Goal: Transaction & Acquisition: Purchase product/service

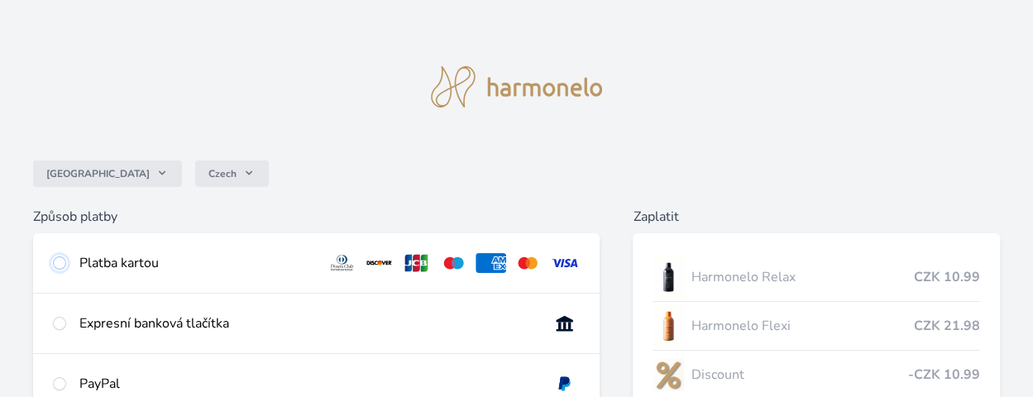
click at [61, 264] on input "radio" at bounding box center [59, 262] width 13 height 13
radio input "true"
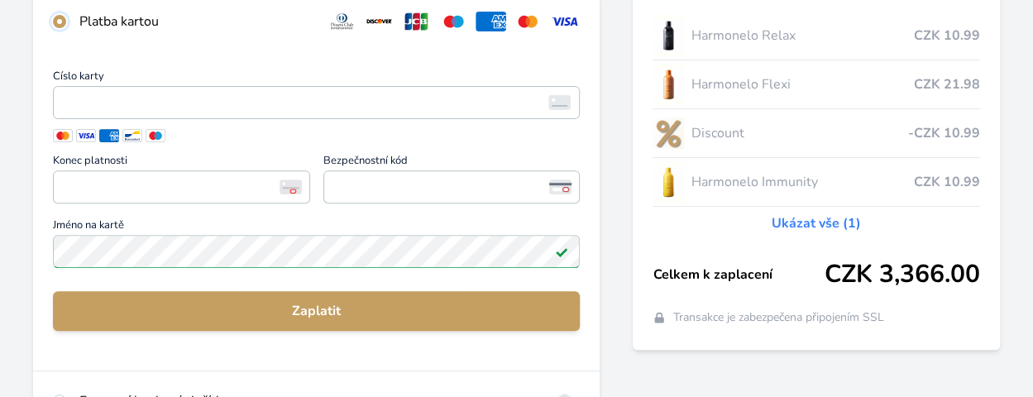
scroll to position [248, 0]
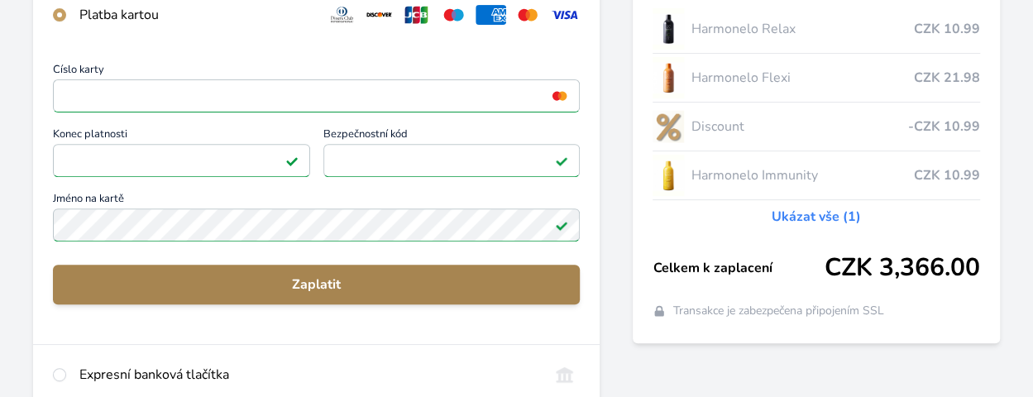
click at [318, 280] on span "Zaplatit" at bounding box center [316, 285] width 500 height 20
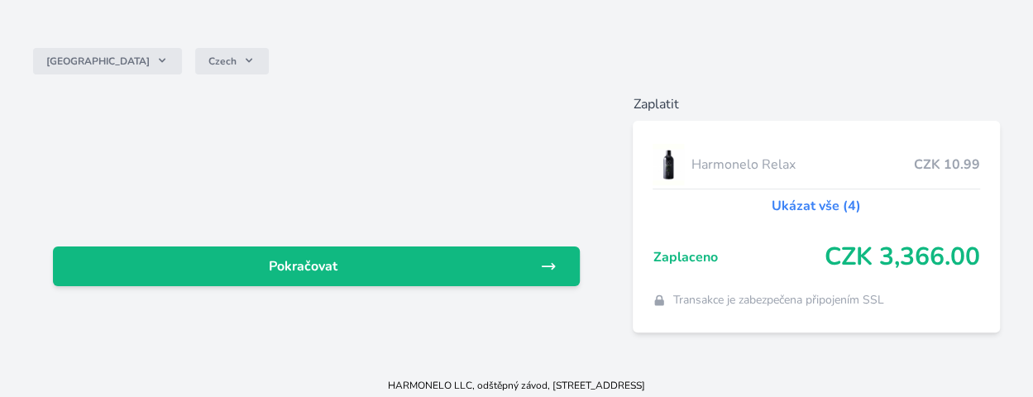
scroll to position [121, 0]
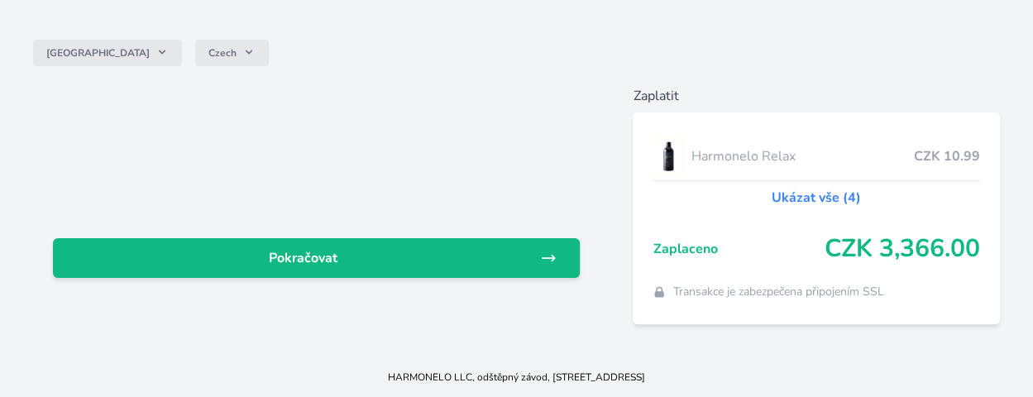
click at [792, 196] on link "Ukázat vše (4)" at bounding box center [815, 198] width 89 height 20
